Goal: Transaction & Acquisition: Book appointment/travel/reservation

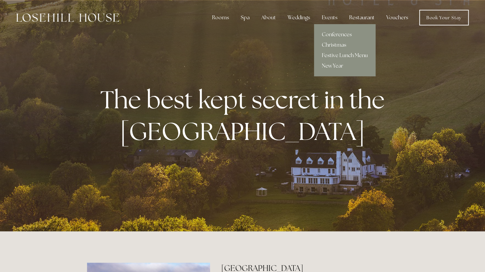
click at [334, 18] on div "Events" at bounding box center [330, 17] width 26 height 13
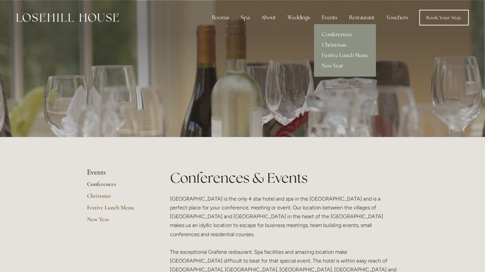
click at [335, 19] on div "Events" at bounding box center [330, 17] width 26 height 13
click at [331, 18] on div "Events" at bounding box center [330, 17] width 26 height 13
click at [333, 18] on div "Events" at bounding box center [330, 17] width 26 height 13
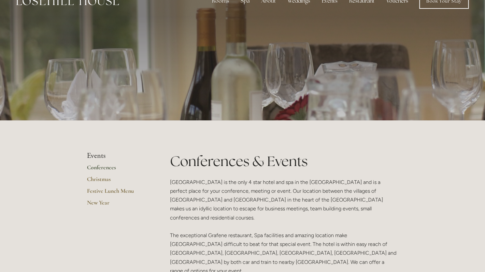
scroll to position [17, 0]
click at [107, 178] on link "Christmas" at bounding box center [118, 181] width 62 height 12
